Goal: Information Seeking & Learning: Learn about a topic

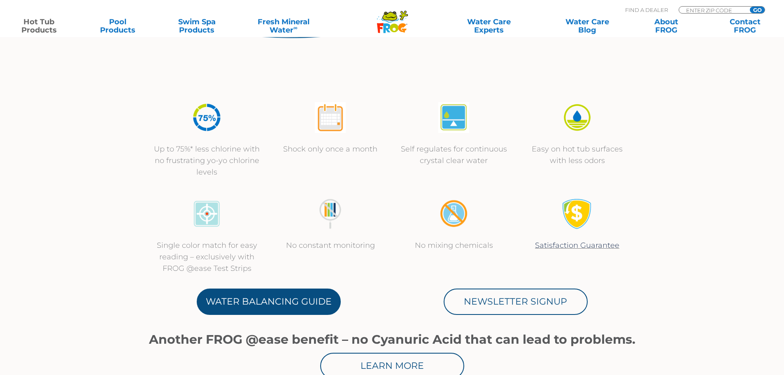
click at [276, 305] on link "Water Balancing Guide" at bounding box center [269, 302] width 144 height 26
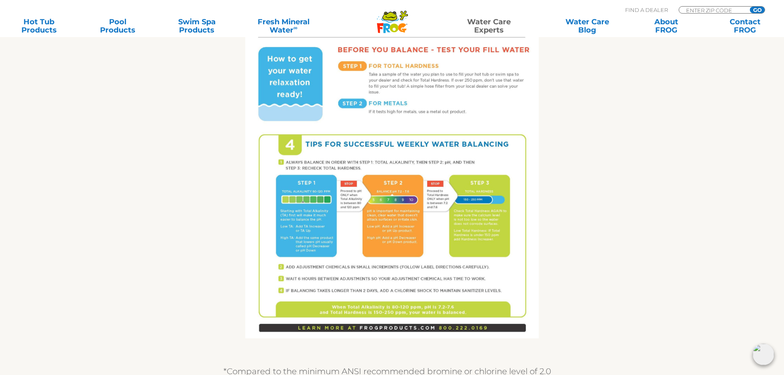
scroll to position [453, 0]
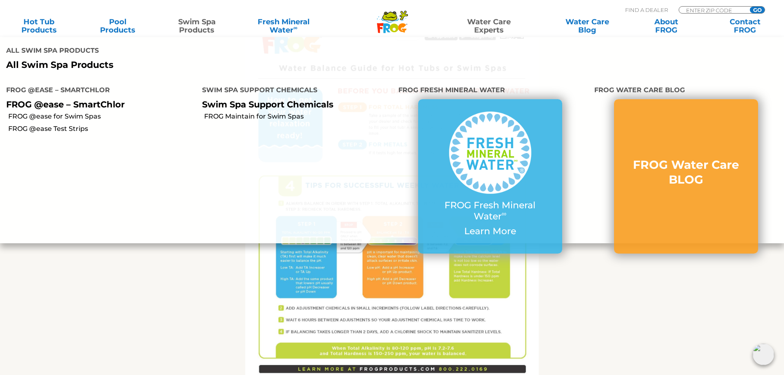
click at [54, 61] on p "All Swim Spa Products" at bounding box center [196, 65] width 380 height 11
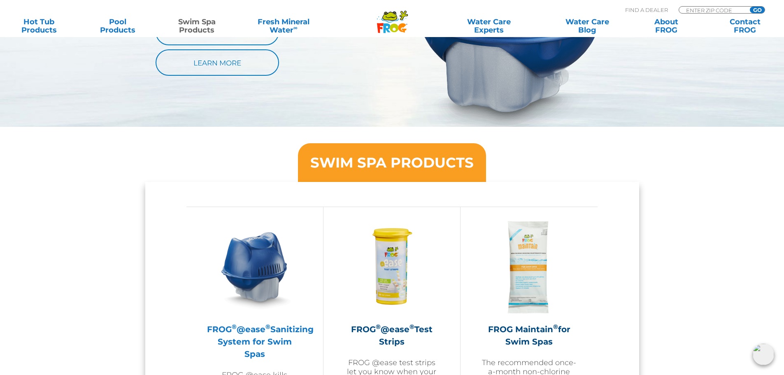
scroll to position [535, 0]
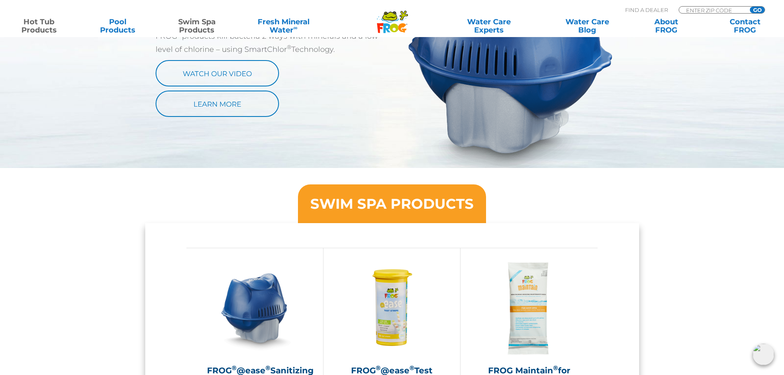
click at [42, 29] on link "Hot Tub Products" at bounding box center [38, 26] width 61 height 16
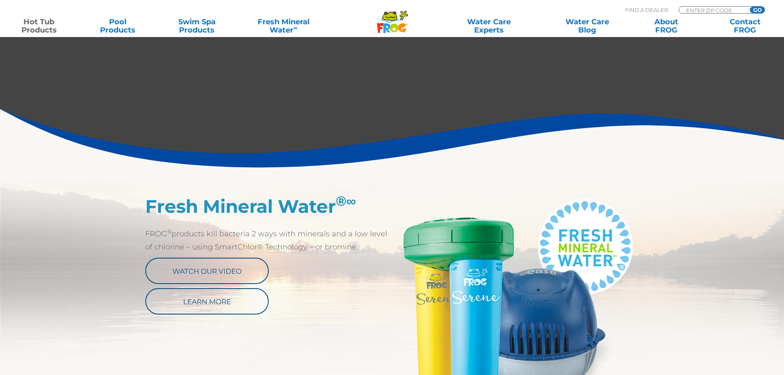
scroll to position [329, 0]
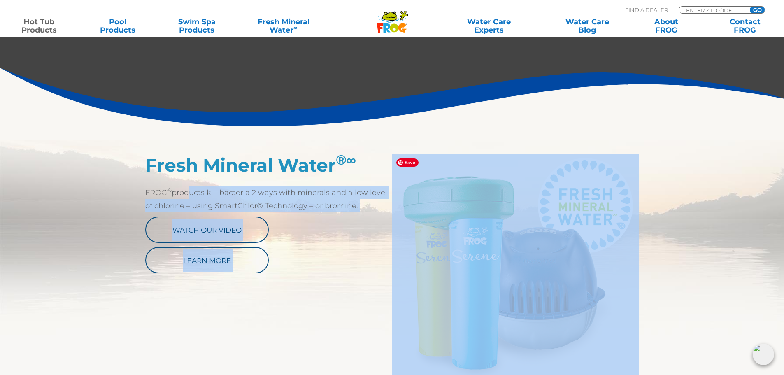
drag, startPoint x: 188, startPoint y: 193, endPoint x: 450, endPoint y: 193, distance: 261.8
click at [450, 193] on div "Fresh Mineral Water ® ∞ FROG ® products kill bacteria 2 ways with minerals and …" at bounding box center [392, 267] width 494 height 226
click at [379, 202] on p "FROG ® products kill bacteria 2 ways with minerals and a low level of chlorine …" at bounding box center [268, 199] width 247 height 26
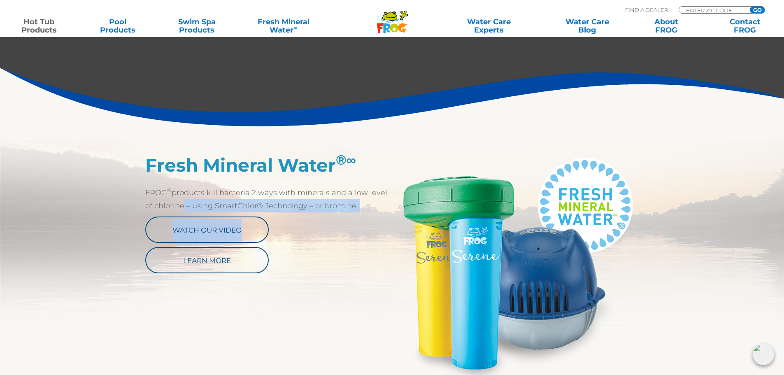
drag, startPoint x: 168, startPoint y: 205, endPoint x: 348, endPoint y: 214, distance: 180.1
click at [348, 214] on div "Fresh Mineral Water ® ∞ FROG ® products kill bacteria 2 ways with minerals and …" at bounding box center [268, 213] width 247 height 119
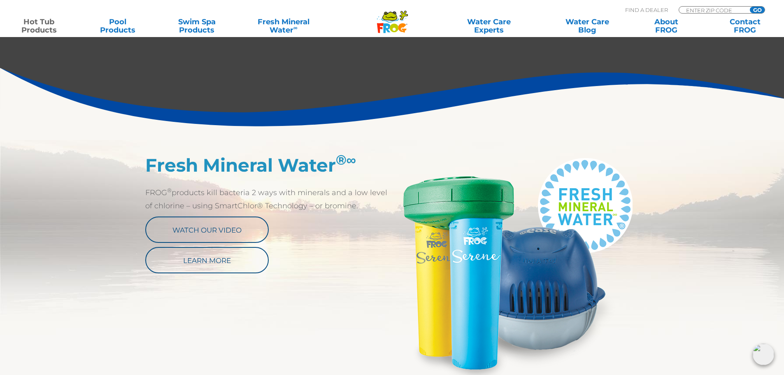
drag, startPoint x: 227, startPoint y: 210, endPoint x: 373, endPoint y: 210, distance: 145.3
click at [373, 210] on p "FROG ® products kill bacteria 2 ways with minerals and a low level of chlorine …" at bounding box center [268, 199] width 247 height 26
drag, startPoint x: 312, startPoint y: 195, endPoint x: 377, endPoint y: 194, distance: 65.0
click at [374, 194] on p "FROG ® products kill bacteria 2 ways with minerals and a low level of chlorine …" at bounding box center [268, 199] width 247 height 26
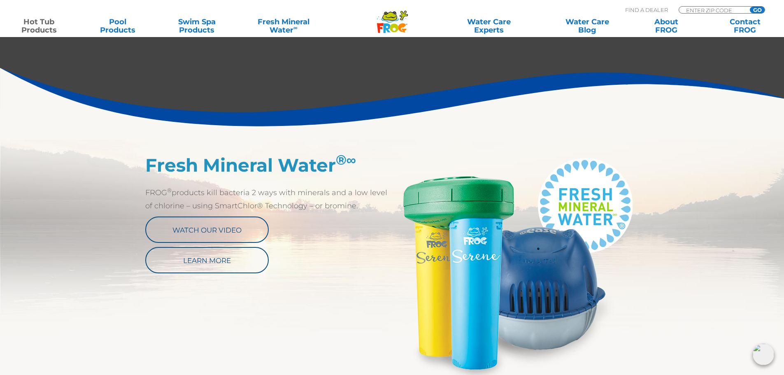
click at [377, 194] on p "FROG ® products kill bacteria 2 ways with minerals and a low level of chlorine …" at bounding box center [268, 199] width 247 height 26
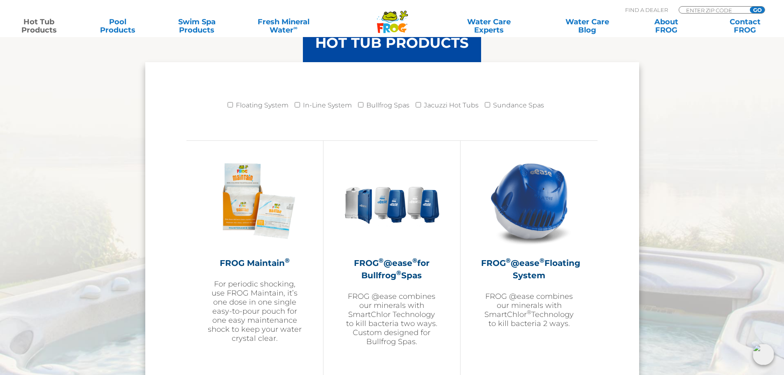
scroll to position [700, 0]
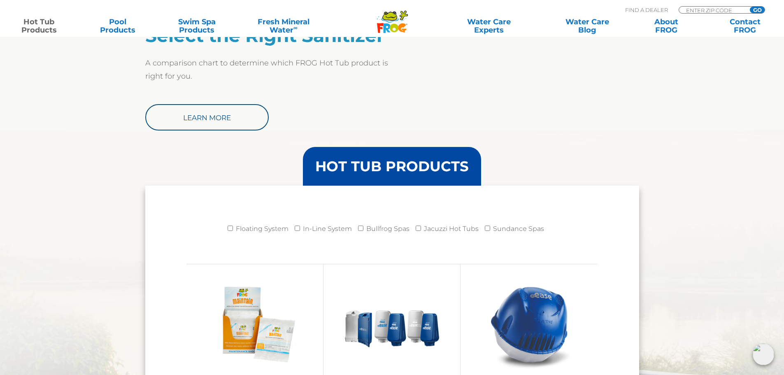
click at [446, 231] on label "Jacuzzi Hot Tubs" at bounding box center [451, 229] width 55 height 16
click at [421, 231] on input "Jacuzzi Hot Tubs" at bounding box center [418, 228] width 5 height 5
checkbox input "true"
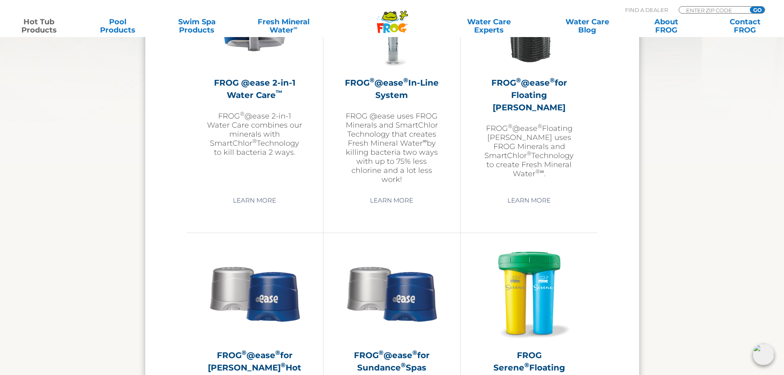
scroll to position [1153, 0]
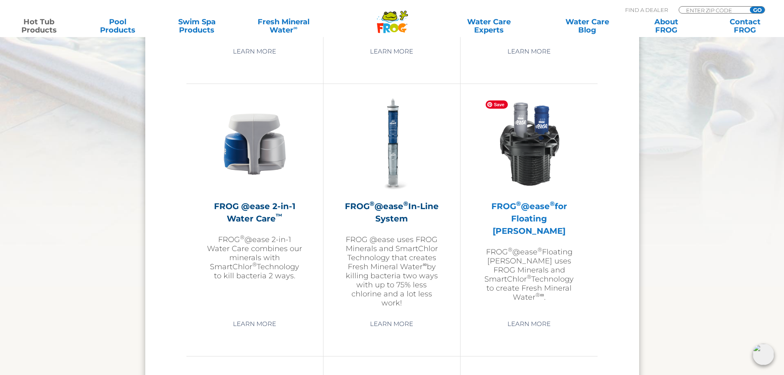
click at [523, 176] on img at bounding box center [529, 143] width 95 height 95
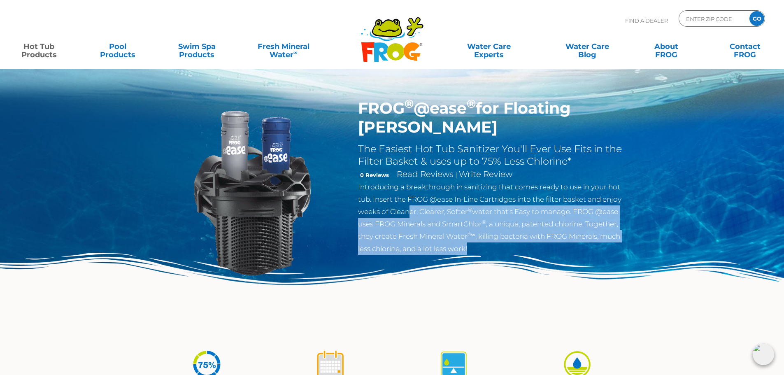
drag, startPoint x: 409, startPoint y: 193, endPoint x: 609, endPoint y: 239, distance: 204.7
click at [609, 239] on div "FROG ® @ease ® for Floating Weir The Easiest Hot Tub Sanitizer You'll Ever Use …" at bounding box center [492, 179] width 281 height 160
drag, startPoint x: 457, startPoint y: 186, endPoint x: 571, endPoint y: 235, distance: 123.4
click at [571, 235] on p "Introducing a breakthrough in sanitizing that comes ready to use in your hot tu…" at bounding box center [492, 218] width 269 height 74
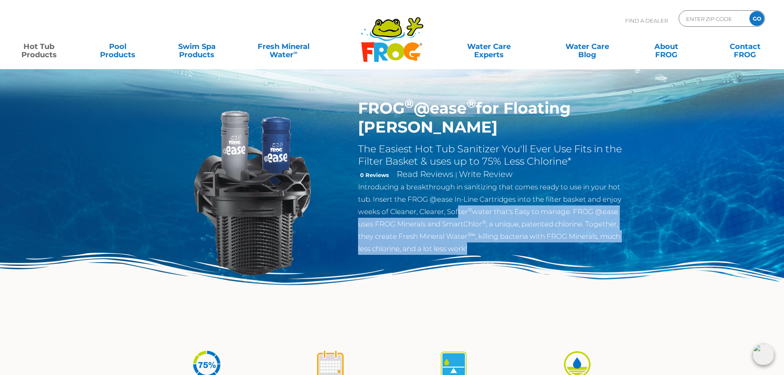
click at [571, 235] on p "Introducing a breakthrough in sanitizing that comes ready to use in your hot tu…" at bounding box center [492, 218] width 269 height 74
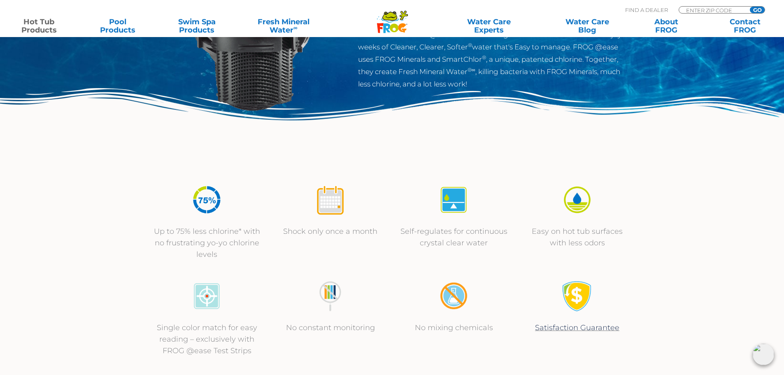
scroll to position [329, 0]
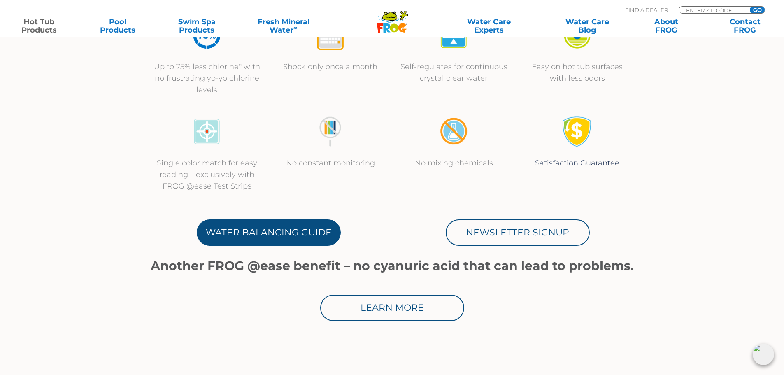
click at [315, 232] on link "Water Balancing Guide" at bounding box center [269, 232] width 144 height 26
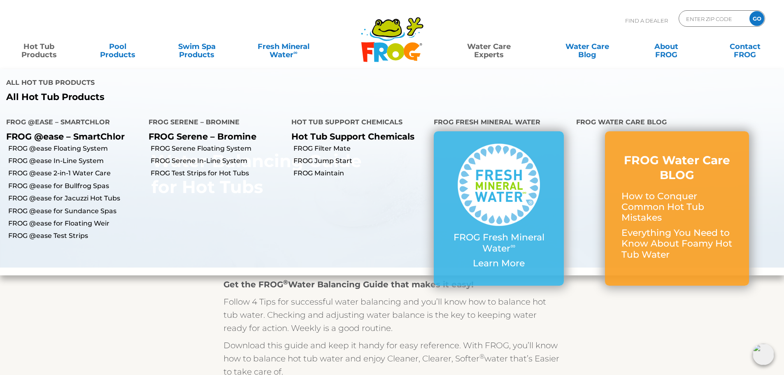
scroll to position [41, 0]
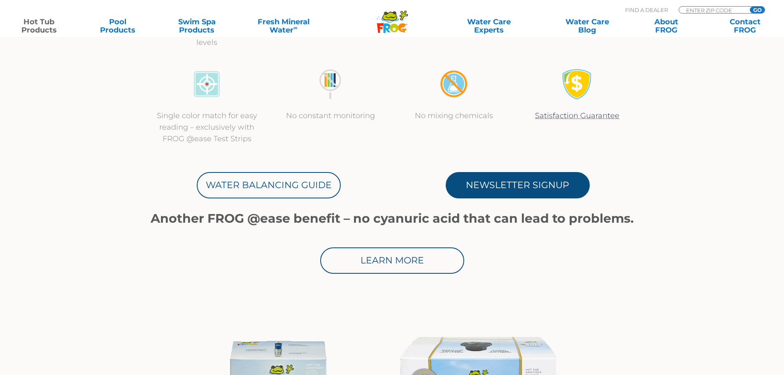
scroll to position [329, 0]
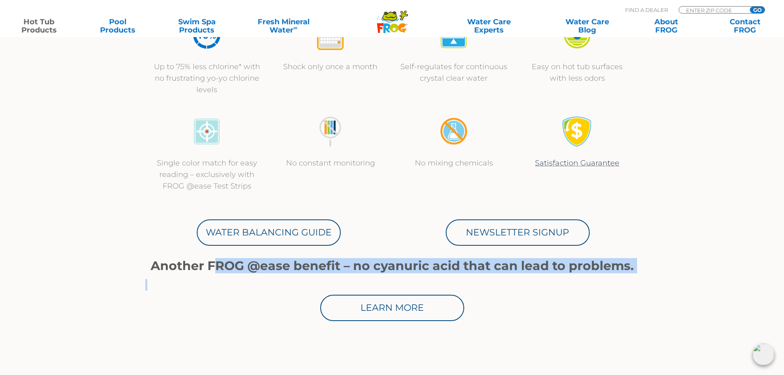
drag, startPoint x: 253, startPoint y: 268, endPoint x: 571, endPoint y: 280, distance: 318.0
click at [570, 280] on div "Another FROG @ease benefit – no cyanuric acid that can lead to problems. Learn …" at bounding box center [392, 290] width 494 height 62
click at [571, 280] on p at bounding box center [392, 285] width 494 height 12
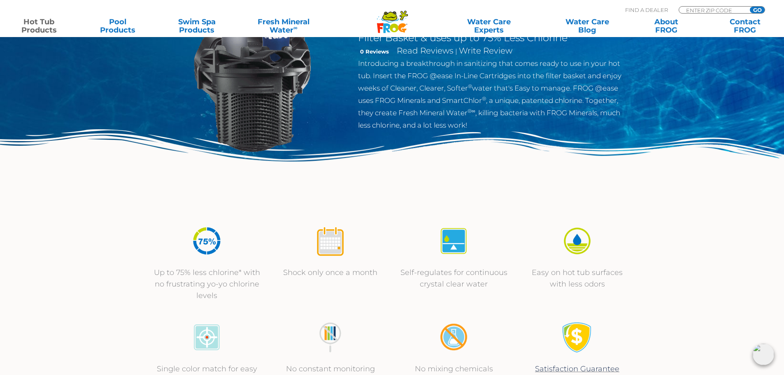
scroll to position [0, 0]
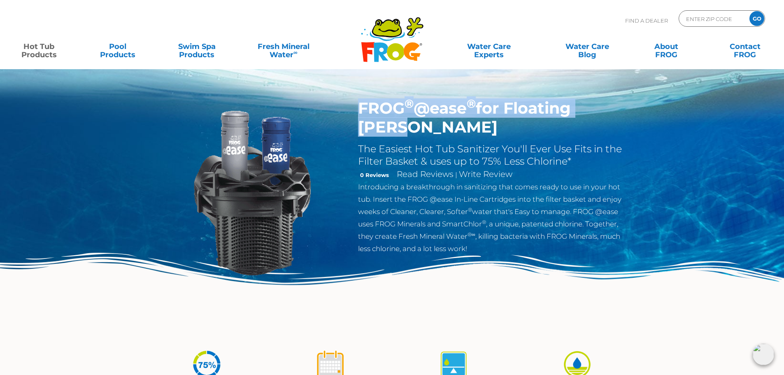
drag, startPoint x: 361, startPoint y: 107, endPoint x: 634, endPoint y: 112, distance: 273.4
click at [634, 112] on section "FROG ® @ease ® for Floating Weir The Easiest Hot Tub Sanitizer You'll Ever Use …" at bounding box center [392, 208] width 494 height 219
copy h1 "FROG ® @ease ® for Floating Weir"
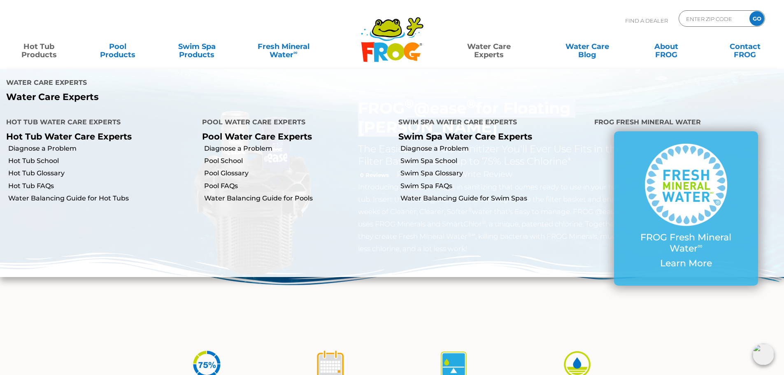
click at [483, 49] on link "Water Care Experts" at bounding box center [489, 46] width 100 height 16
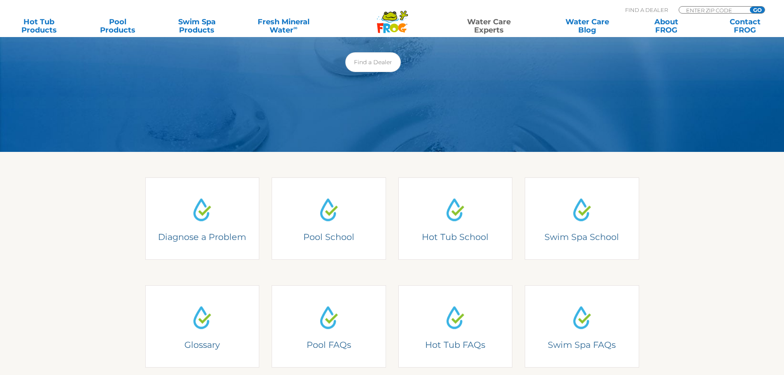
scroll to position [123, 0]
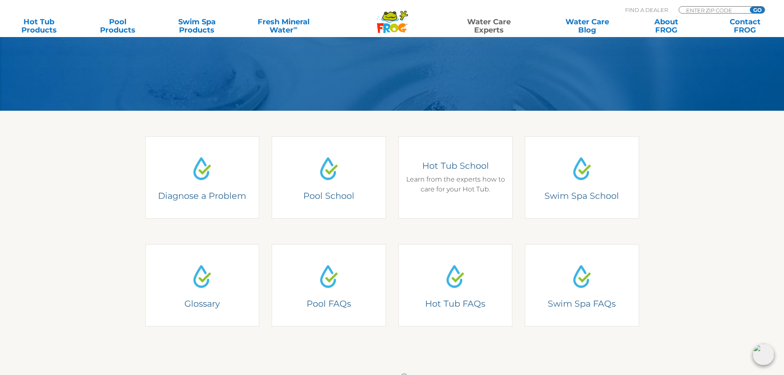
click at [474, 157] on div "Hot Tub School Learn from the experts how to care for your Hot Tub." at bounding box center [455, 177] width 114 height 82
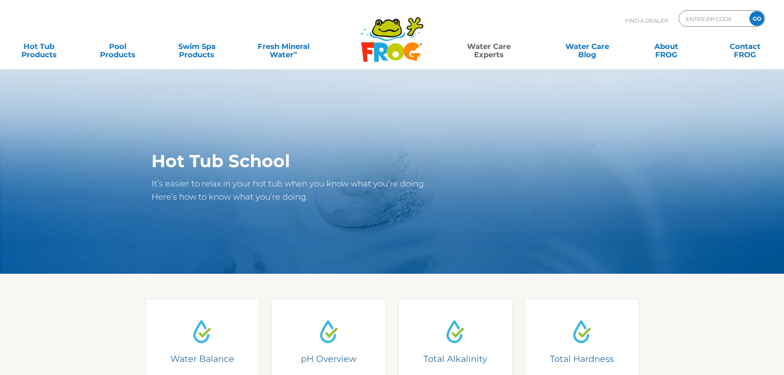
scroll to position [165, 0]
